Goal: Task Accomplishment & Management: Manage account settings

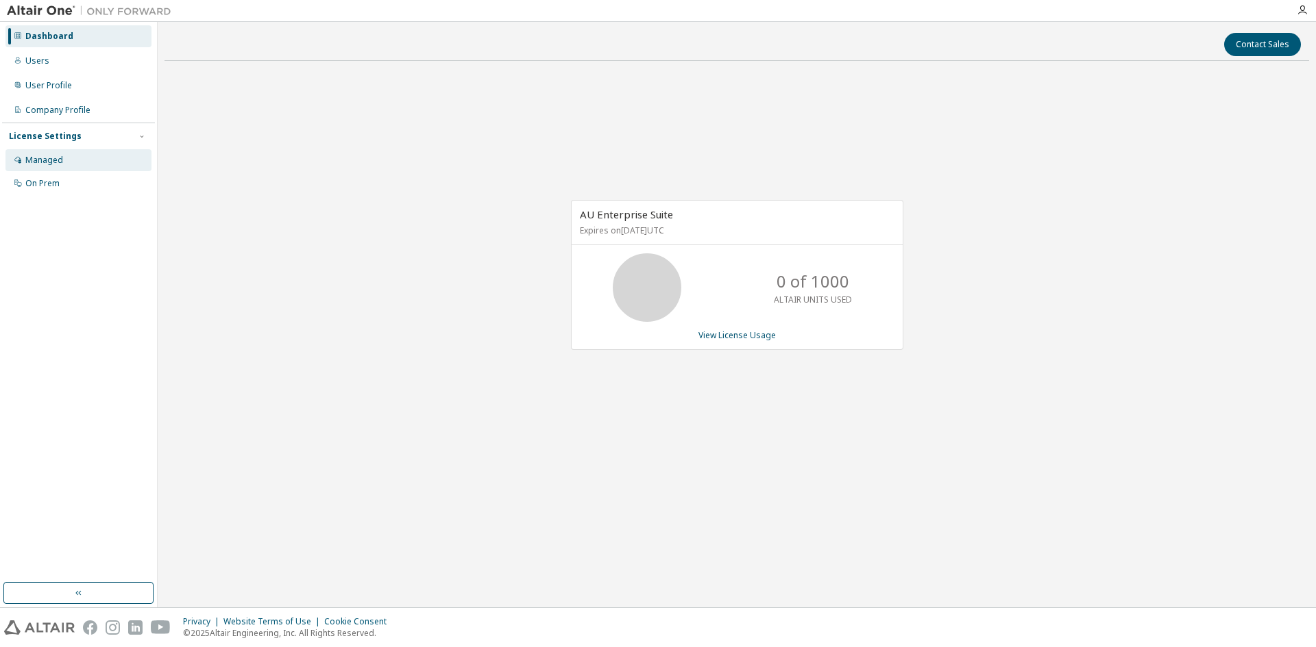
click at [60, 162] on div "Managed" at bounding box center [44, 160] width 38 height 11
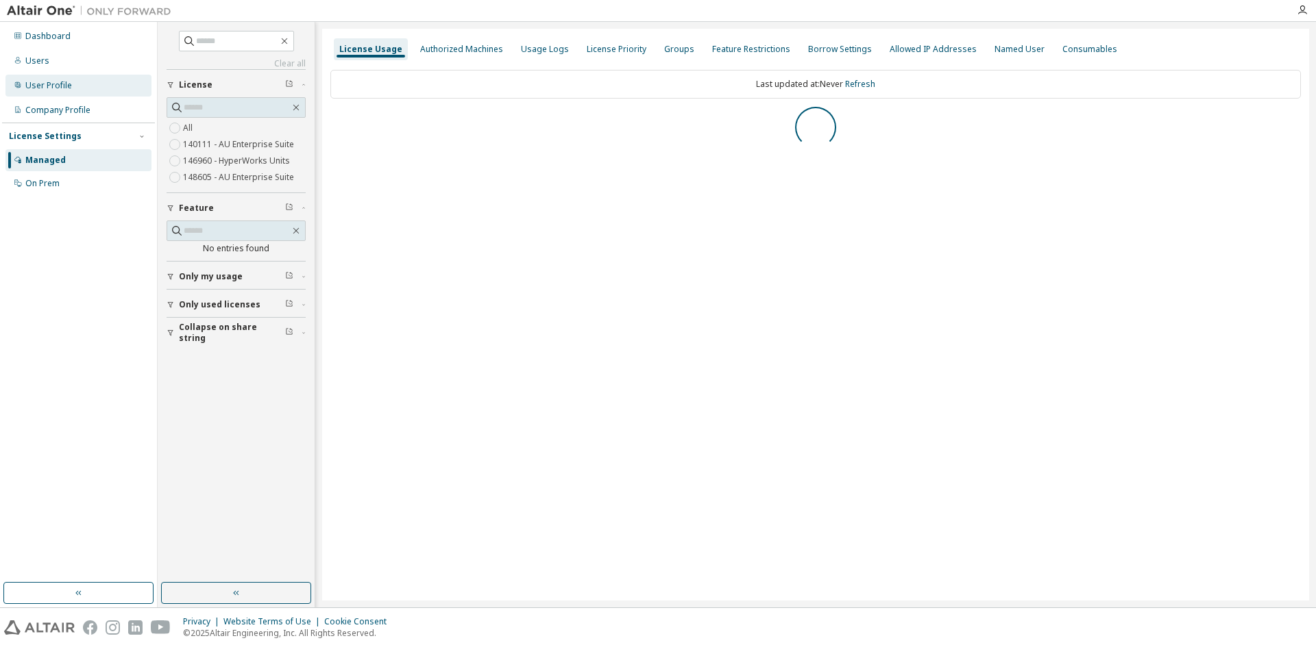
click at [56, 90] on div "User Profile" at bounding box center [48, 85] width 47 height 11
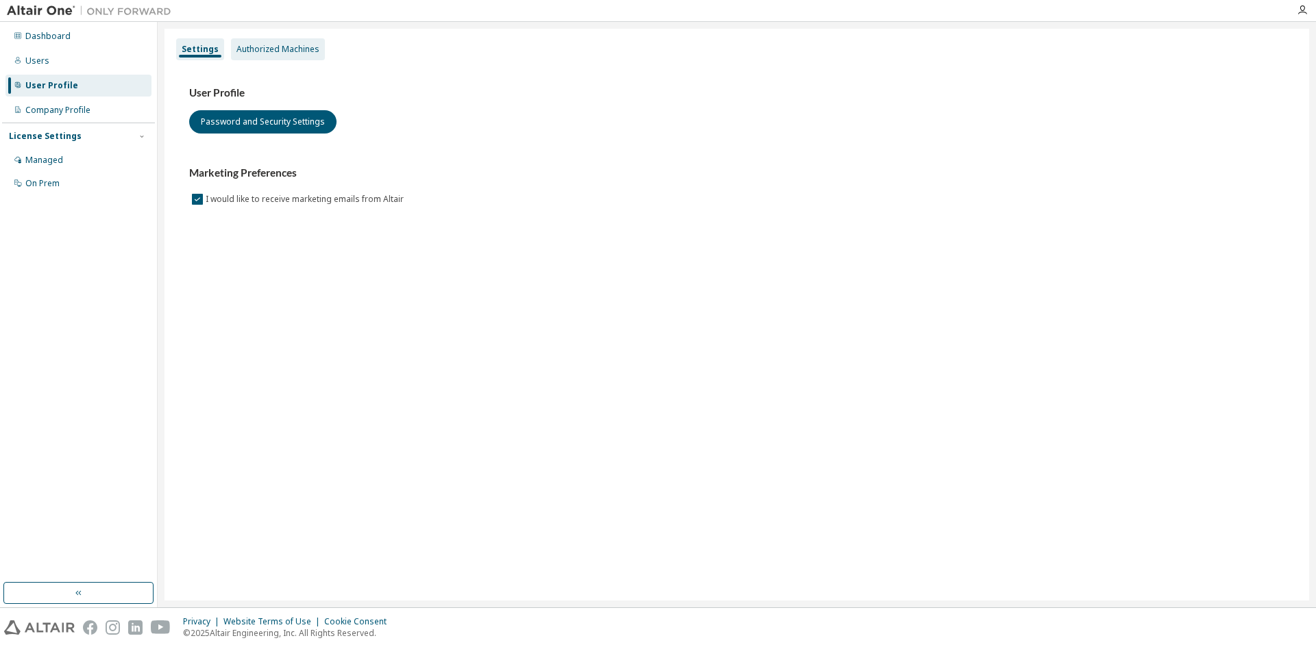
click at [260, 53] on div "Authorized Machines" at bounding box center [277, 49] width 83 height 11
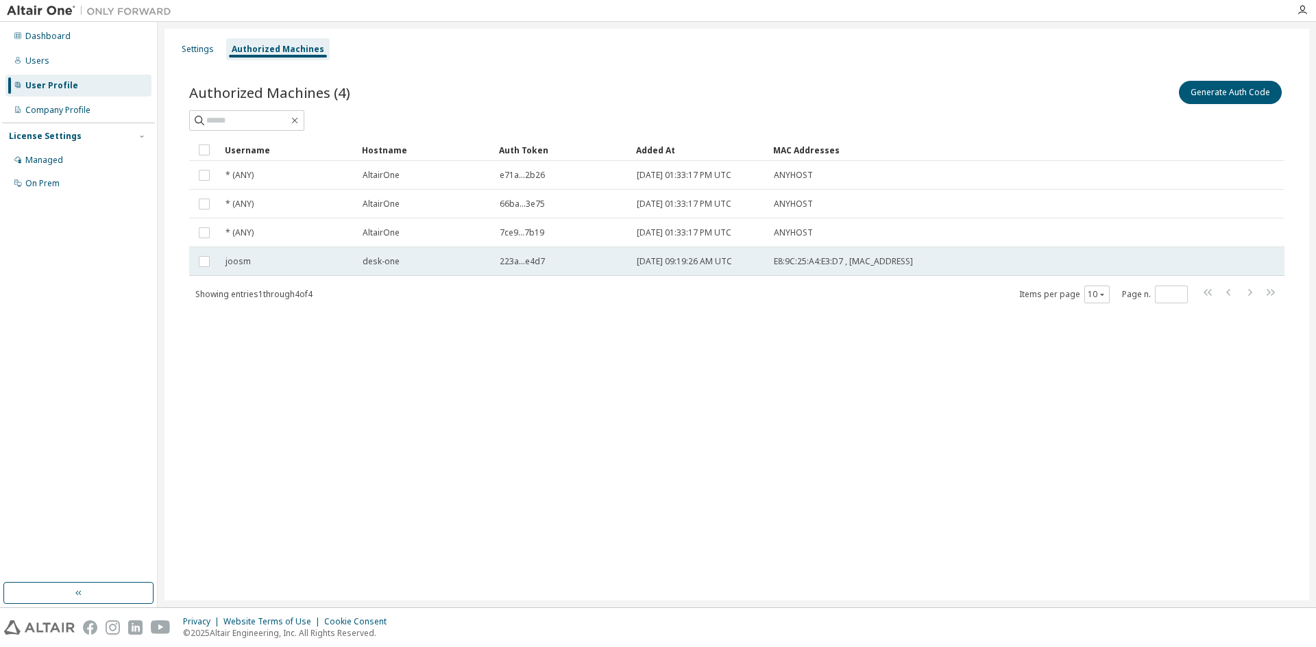
click at [264, 258] on div "joosm" at bounding box center [287, 261] width 125 height 11
click at [1132, 96] on button "Generate Auth Code" at bounding box center [1127, 92] width 103 height 23
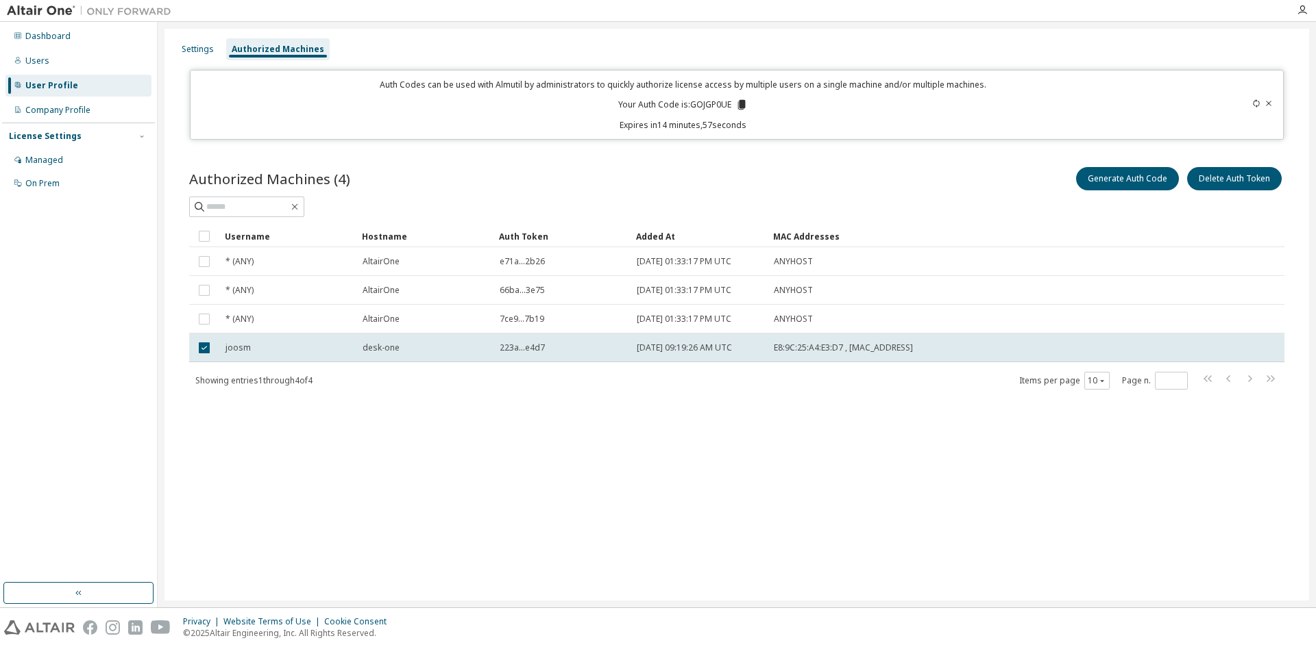
click at [740, 106] on icon at bounding box center [742, 105] width 8 height 10
